Goal: Information Seeking & Learning: Learn about a topic

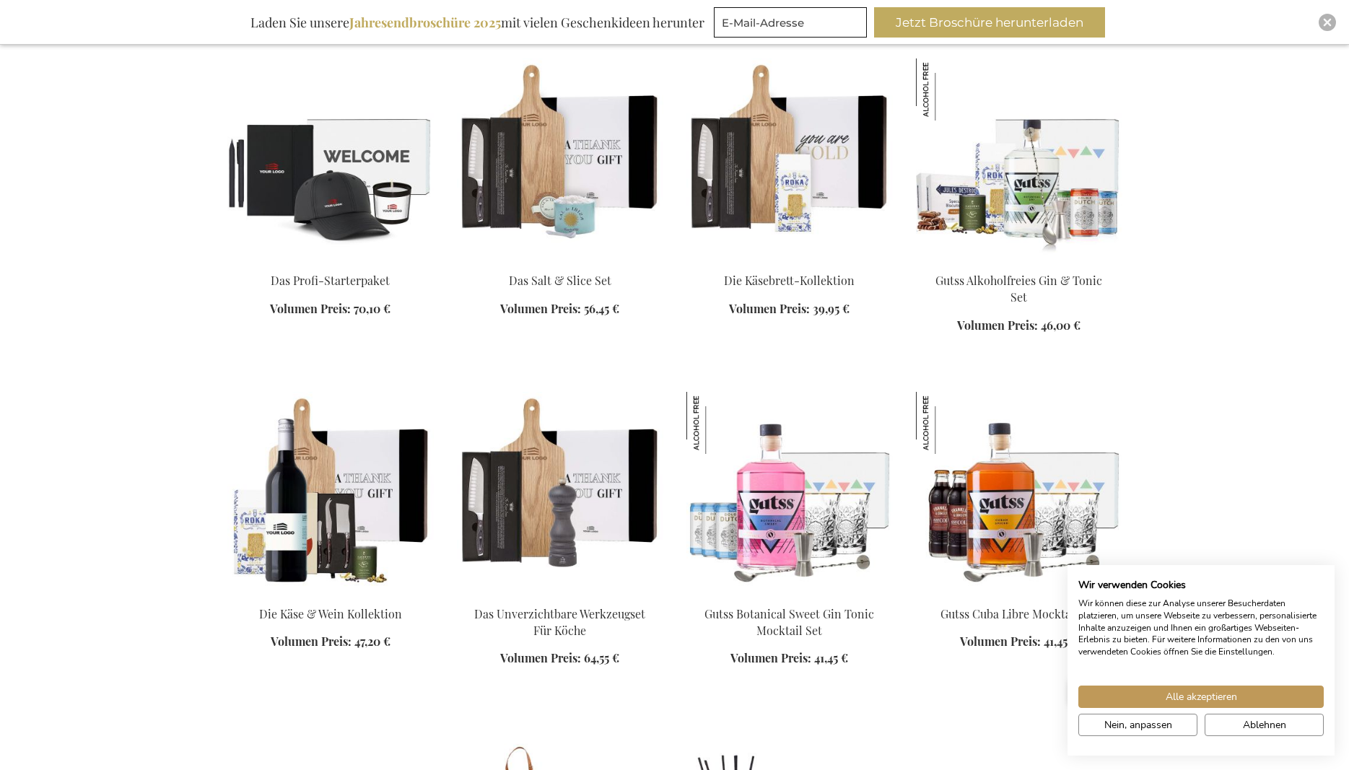
scroll to position [1325, 0]
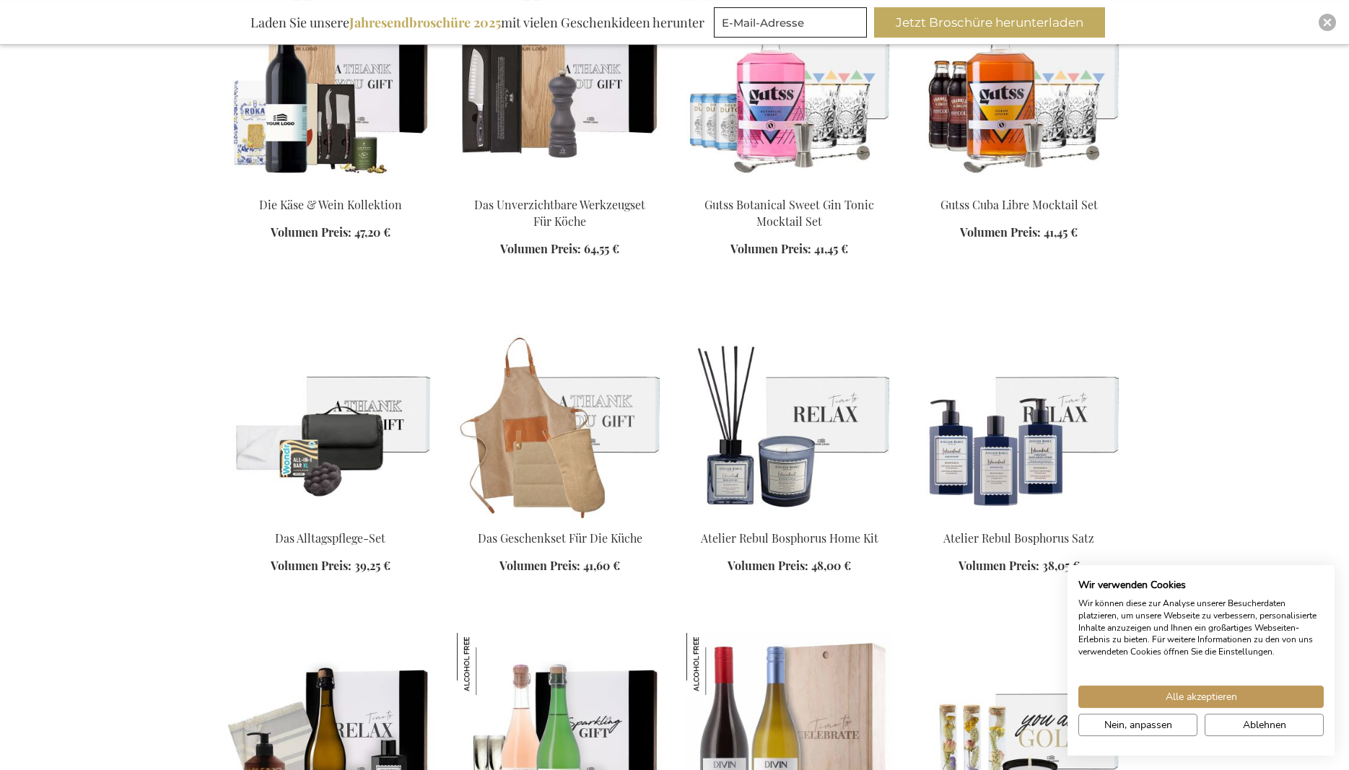
scroll to position [1693, 0]
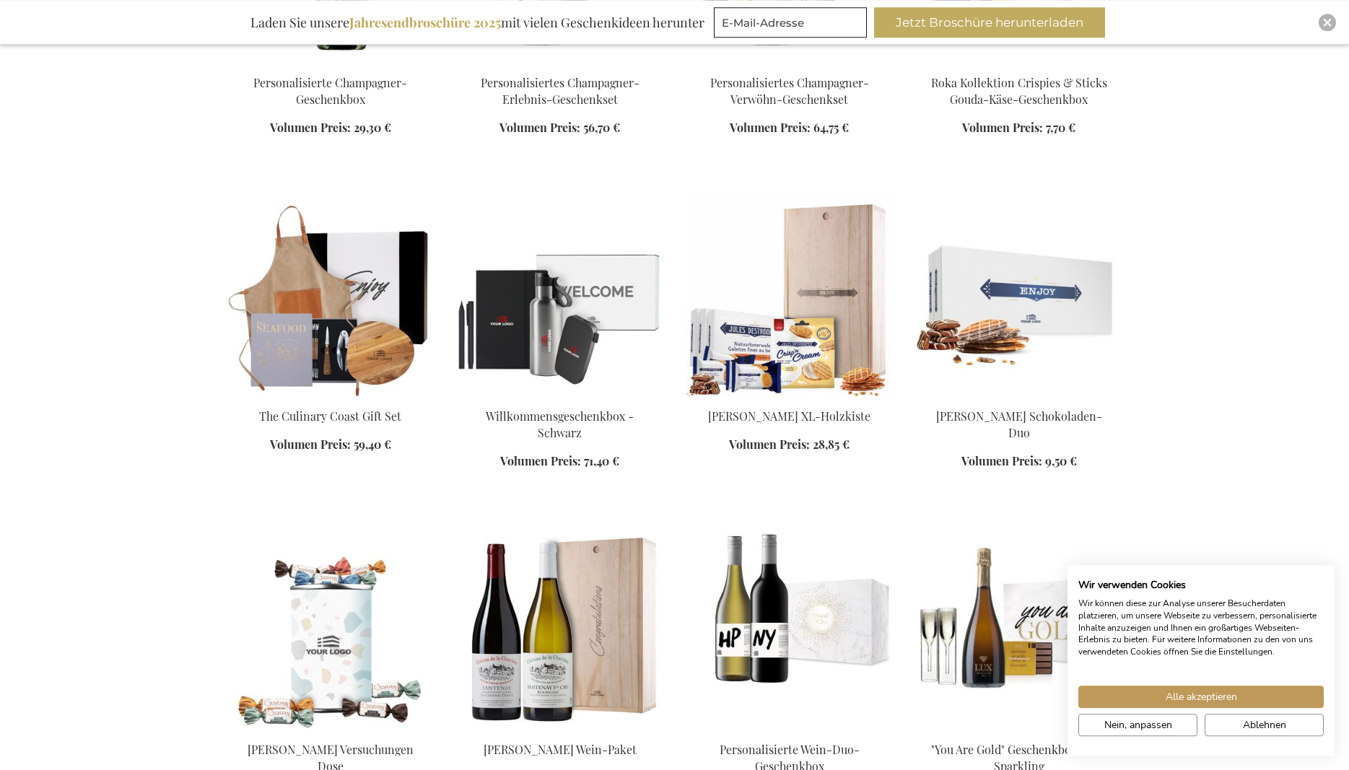
scroll to position [3092, 0]
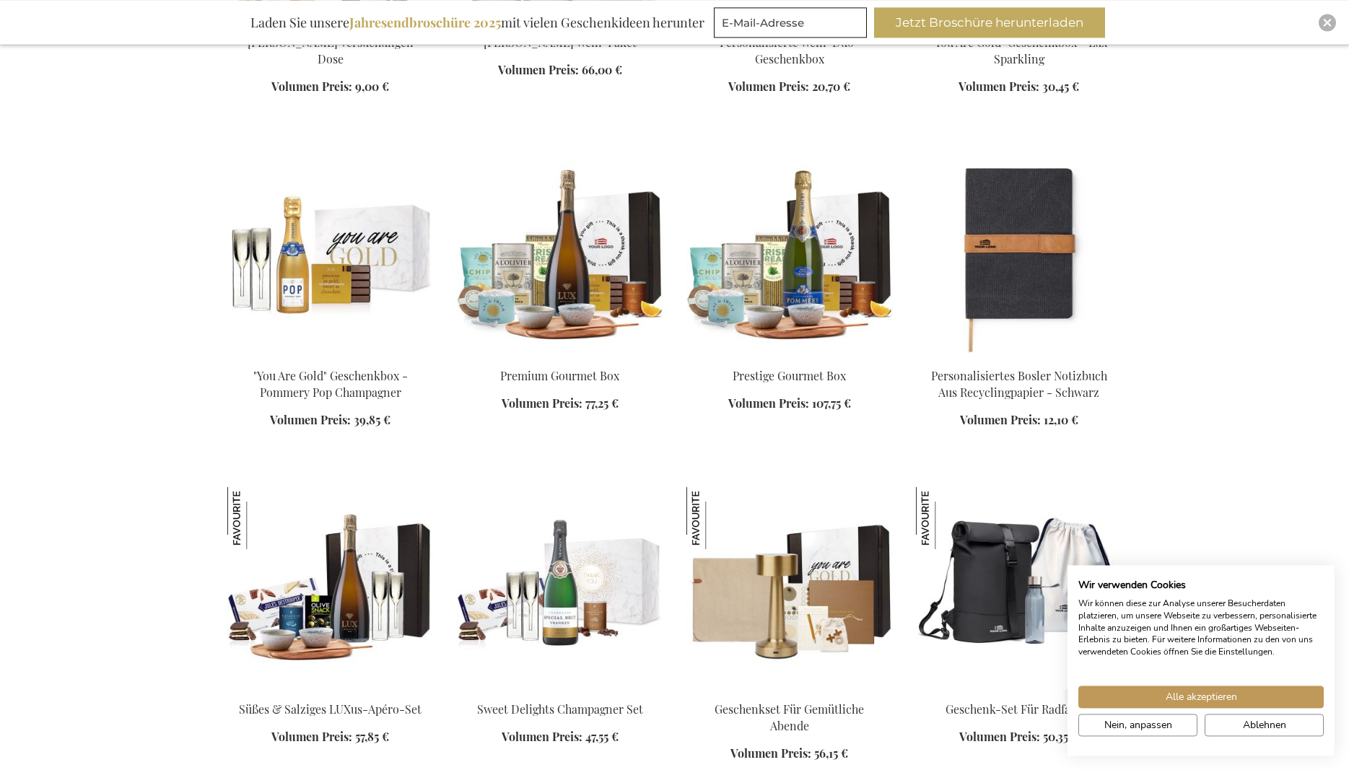
scroll to position [3829, 0]
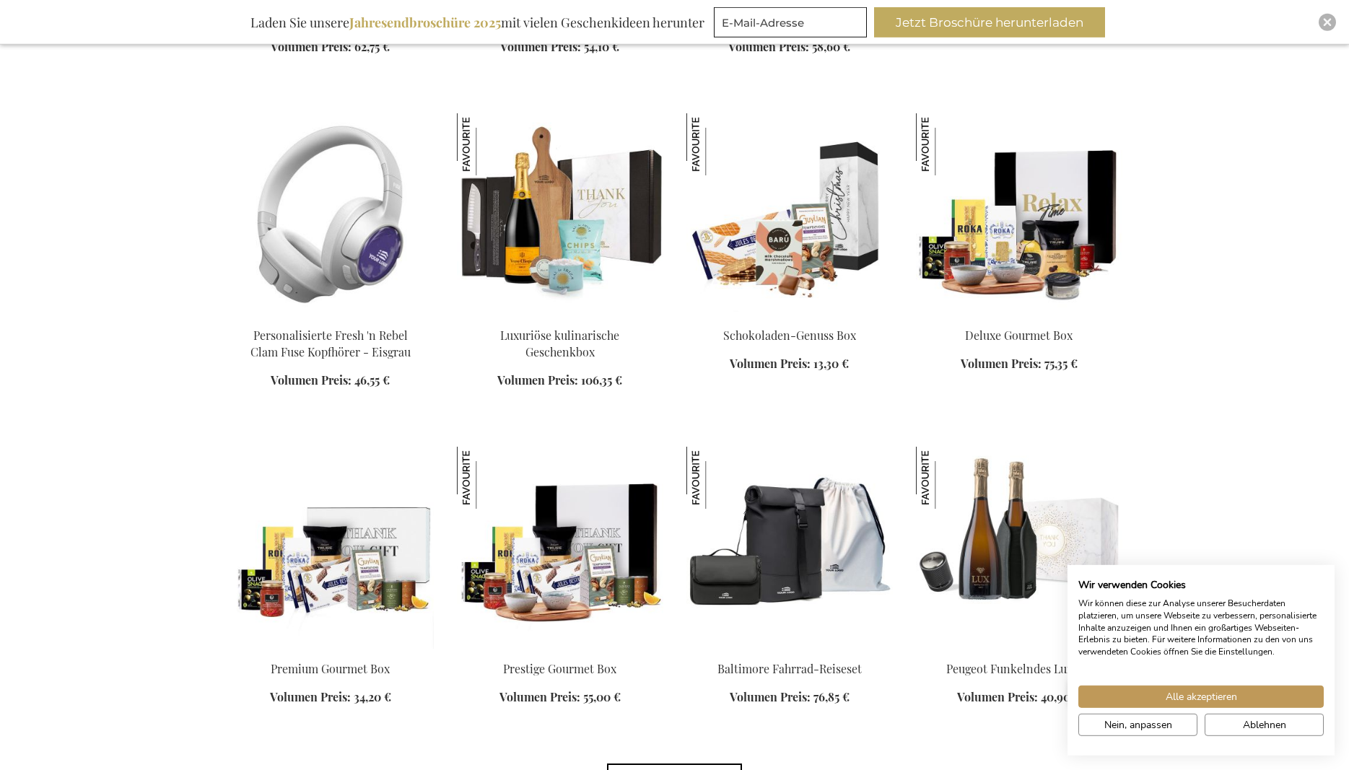
scroll to position [4859, 0]
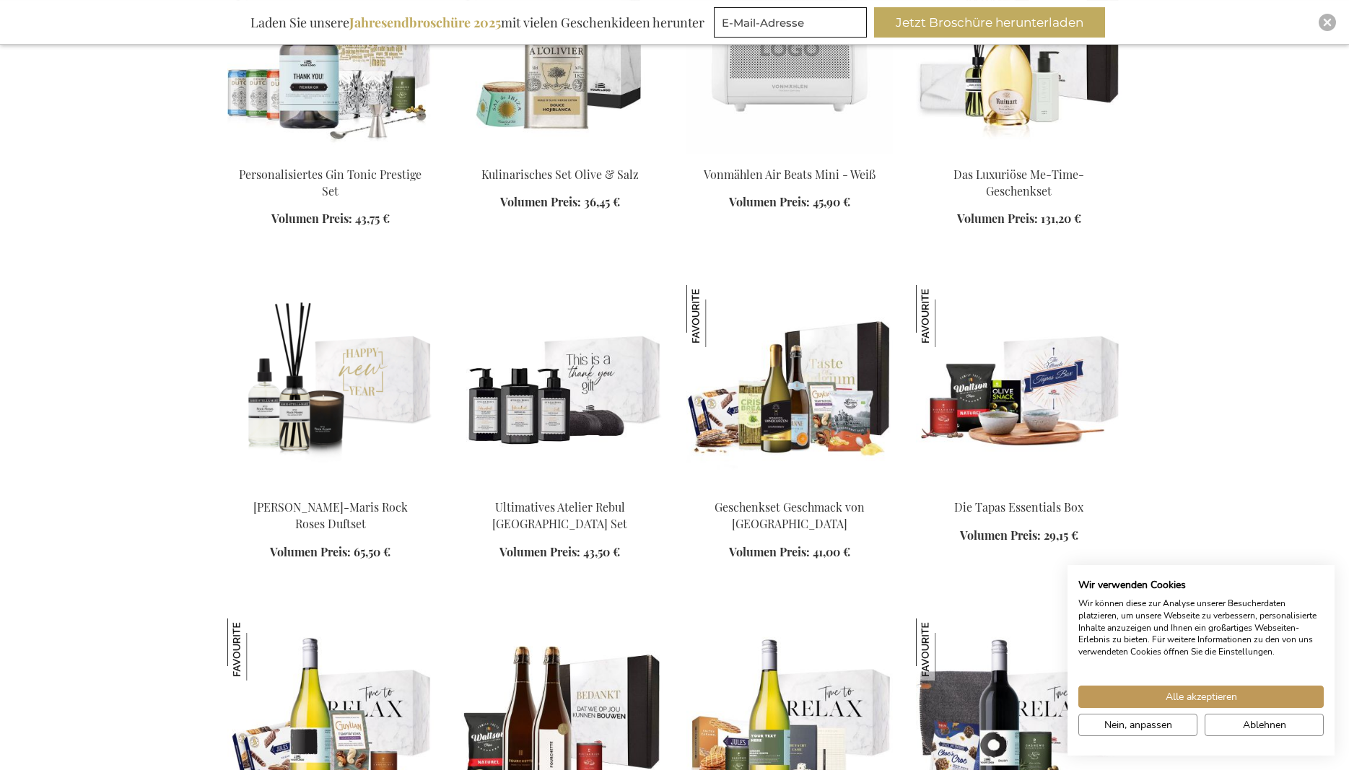
scroll to position [8320, 0]
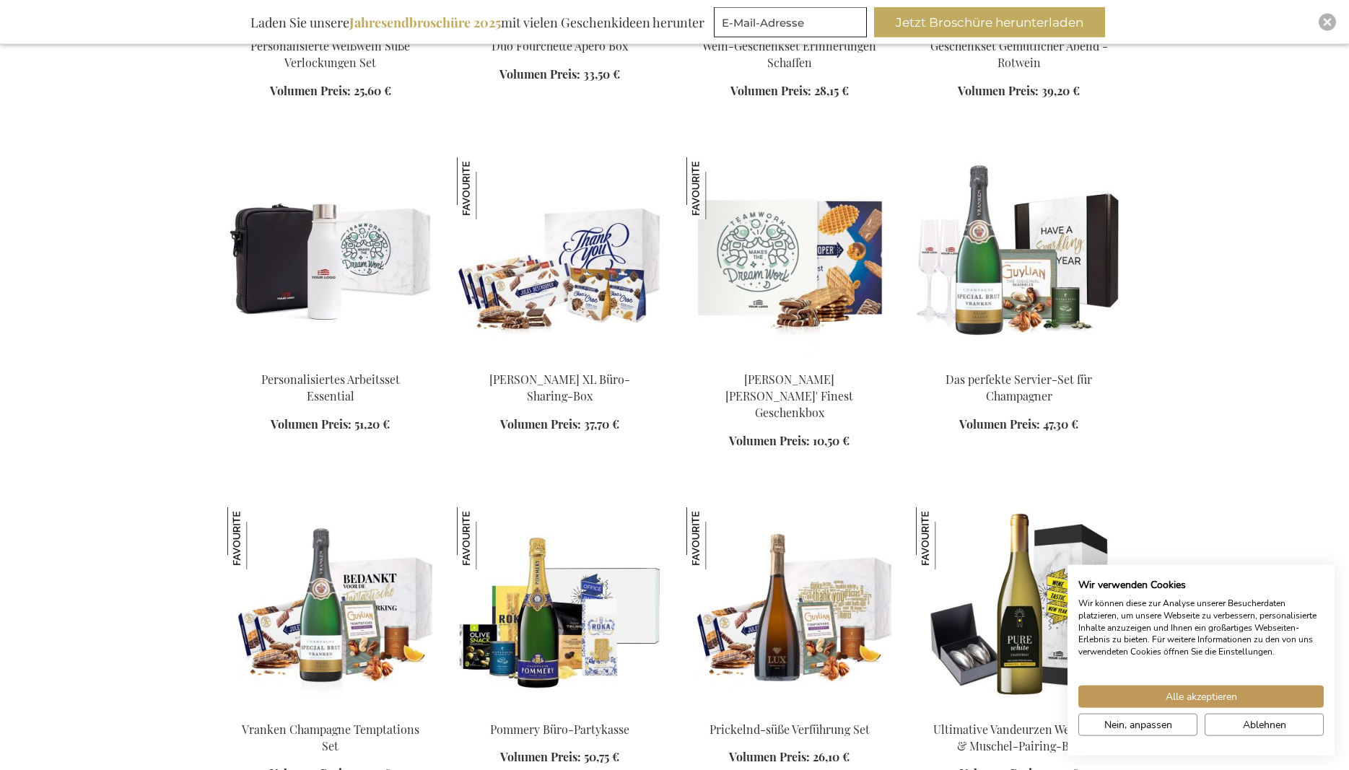
scroll to position [9130, 0]
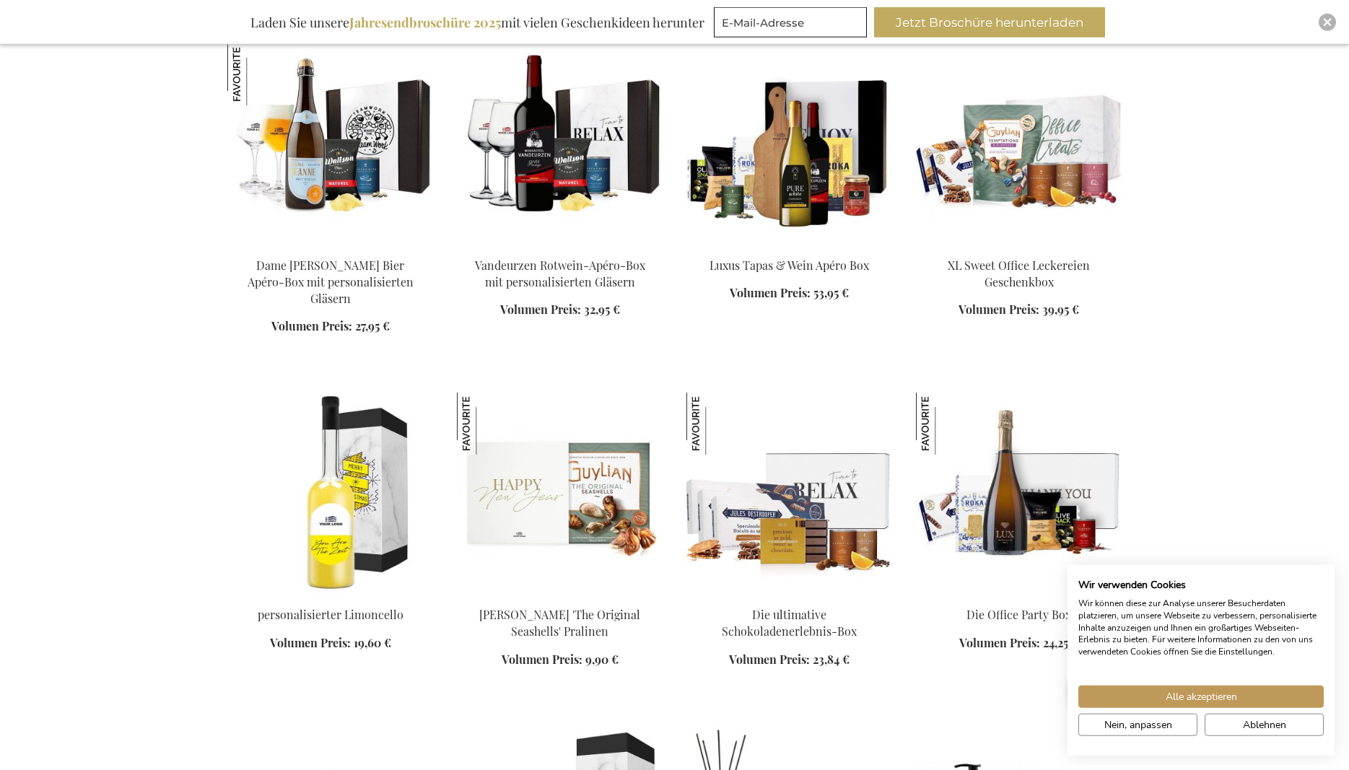
scroll to position [10381, 0]
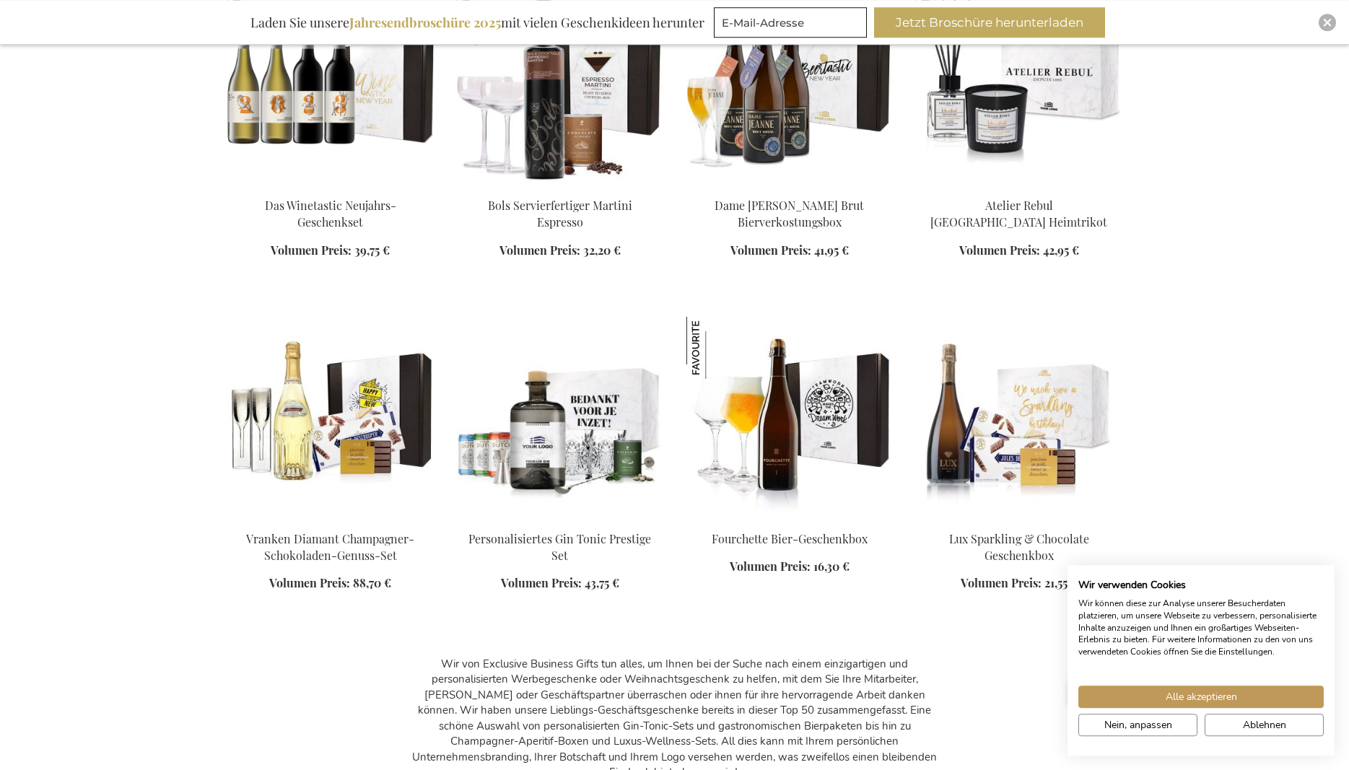
scroll to position [11338, 0]
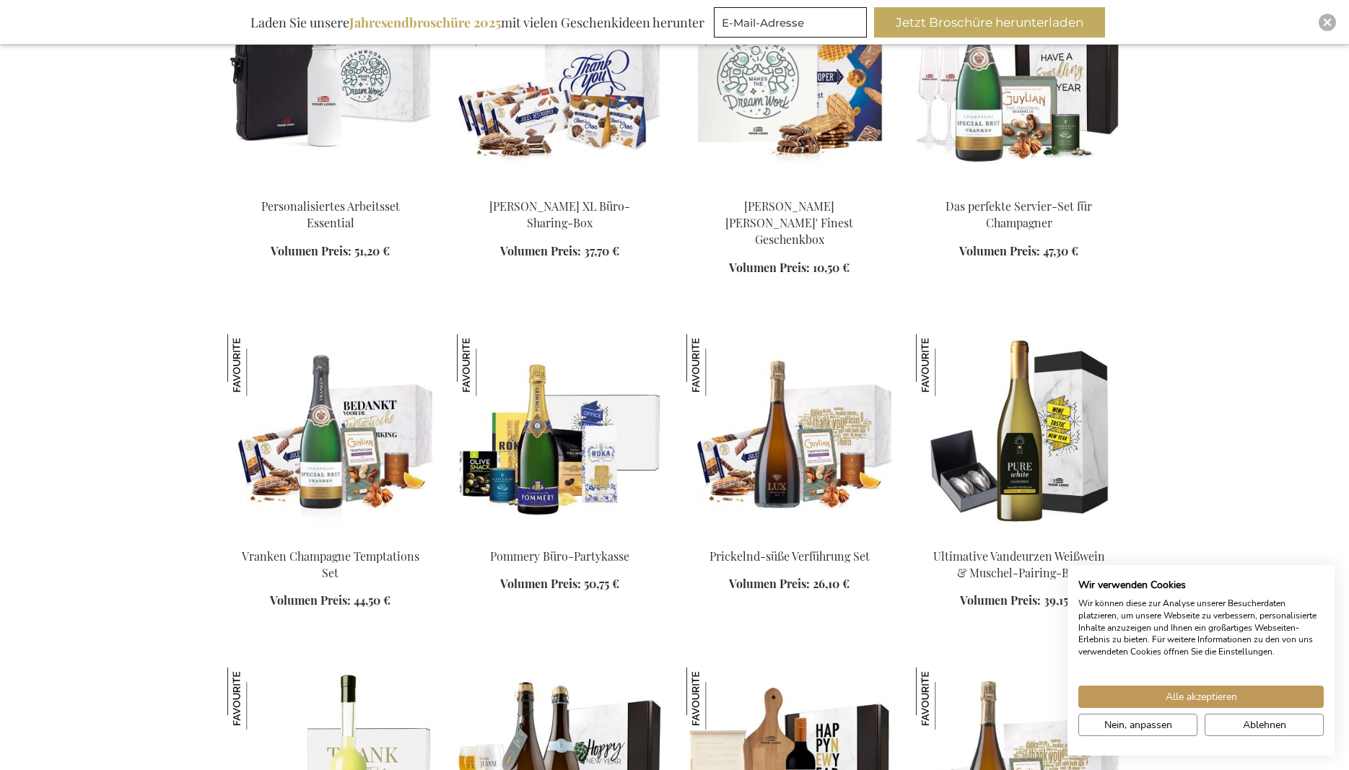
scroll to position [8982, 0]
